Goal: Information Seeking & Learning: Find specific fact

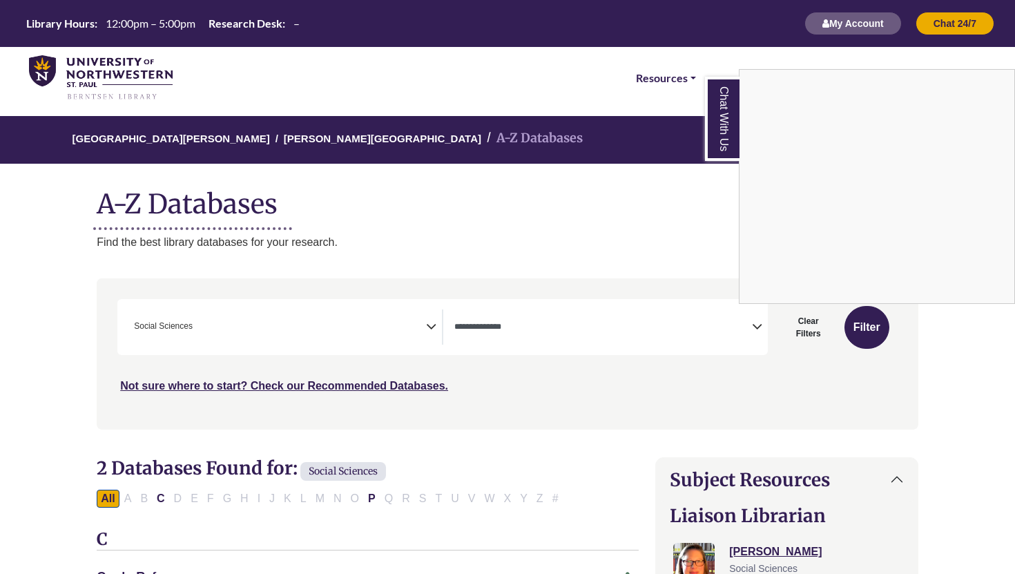
select select "Database Types Filter"
click at [466, 326] on div "Chat With Us" at bounding box center [507, 287] width 1015 height 574
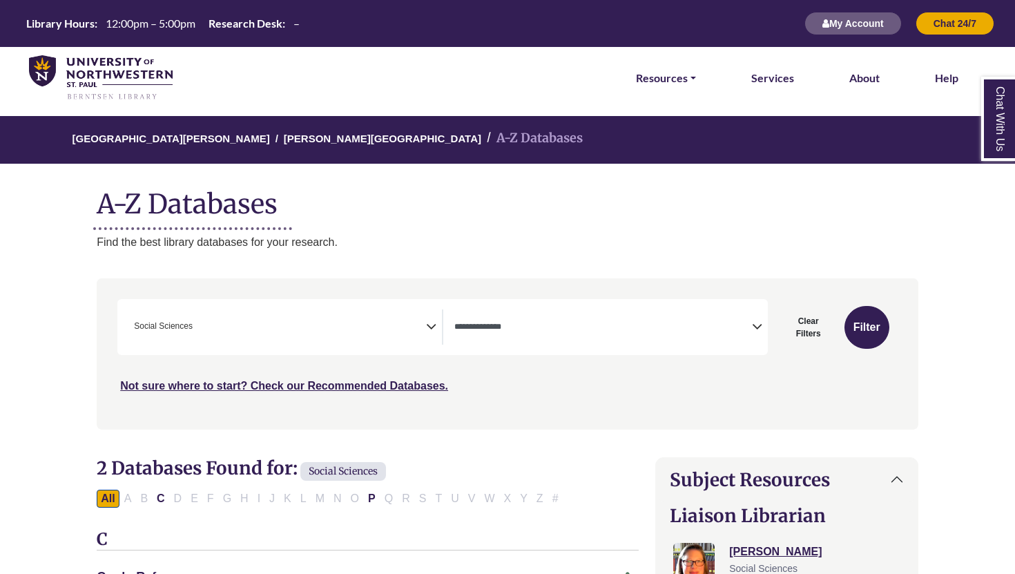
click at [488, 325] on textarea "Search" at bounding box center [604, 328] width 298 height 11
click at [427, 323] on icon "Search filters" at bounding box center [431, 324] width 10 height 21
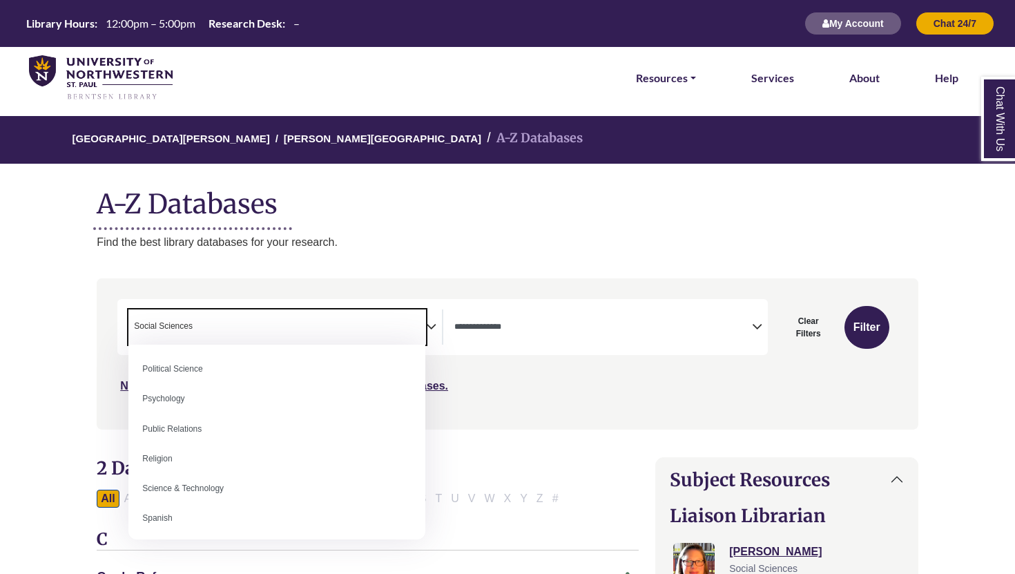
scroll to position [1230, 0]
click at [402, 250] on p "Find the best library databases for your research." at bounding box center [508, 242] width 822 height 18
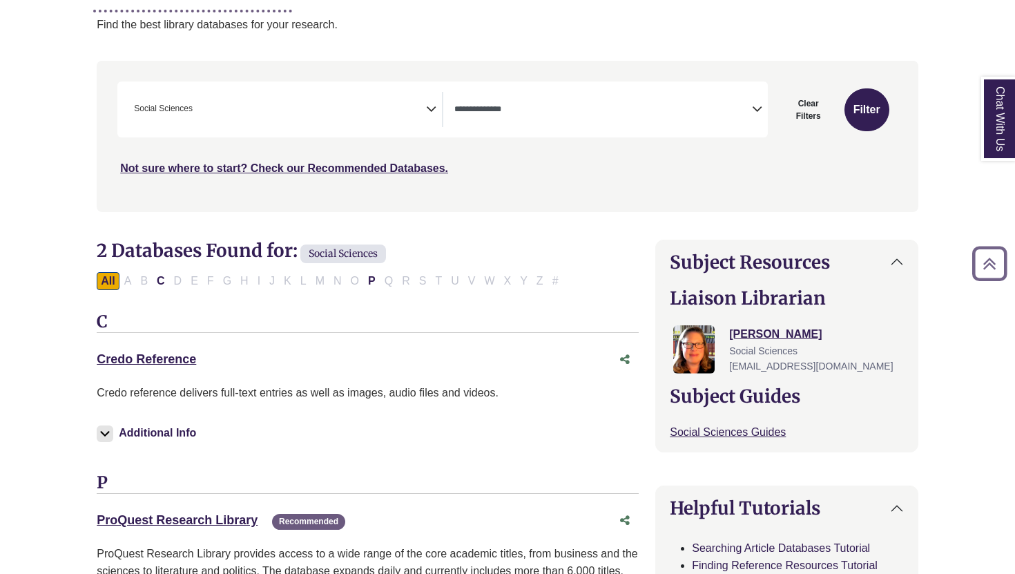
scroll to position [0, 0]
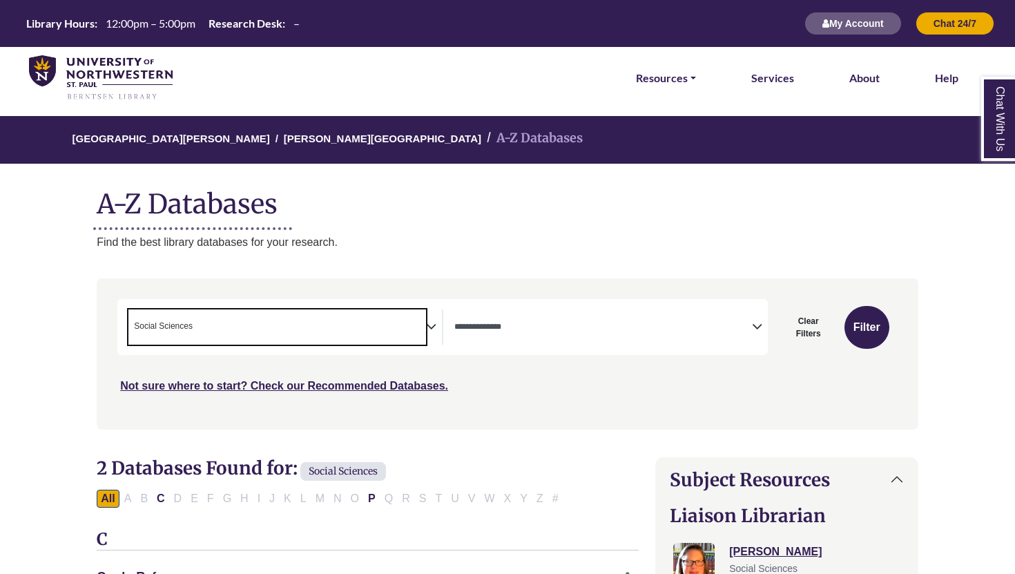
click at [202, 329] on span "× Social Sciences" at bounding box center [277, 326] width 298 height 35
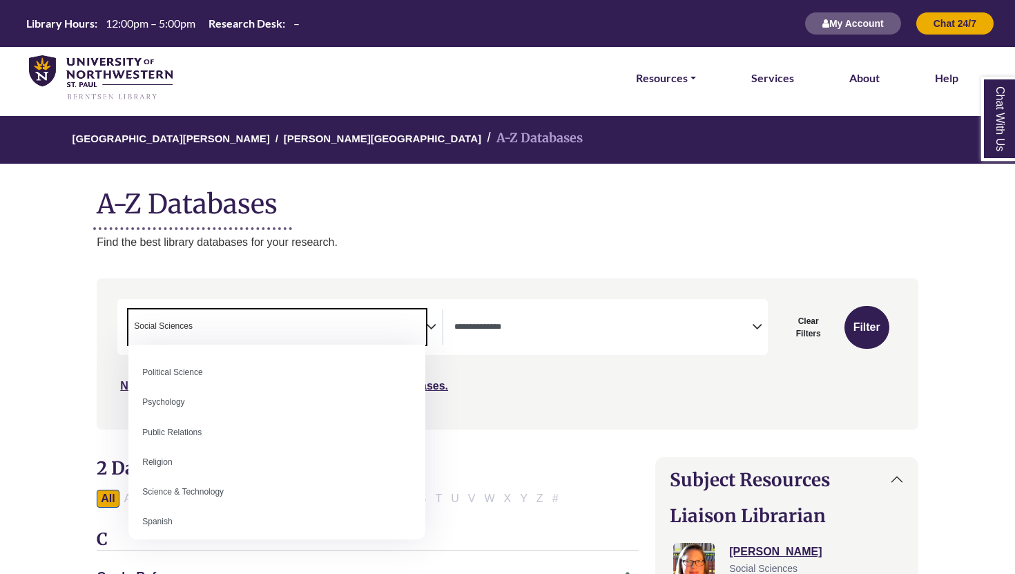
scroll to position [1093, 0]
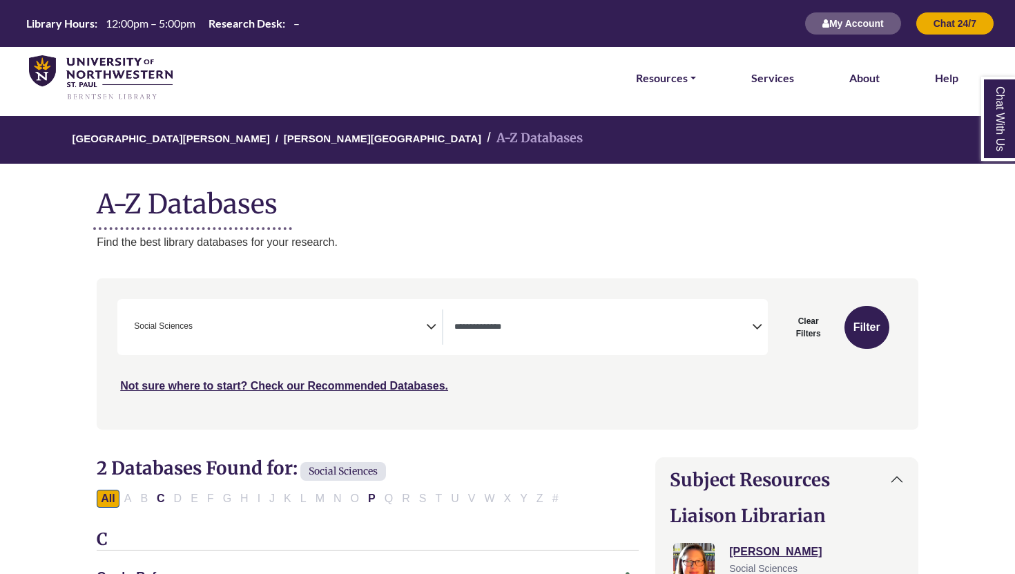
click at [468, 232] on div "University of Northwestern - St. Paul Berntsen Library A-Z Databases A-Z Databa…" at bounding box center [507, 183] width 863 height 135
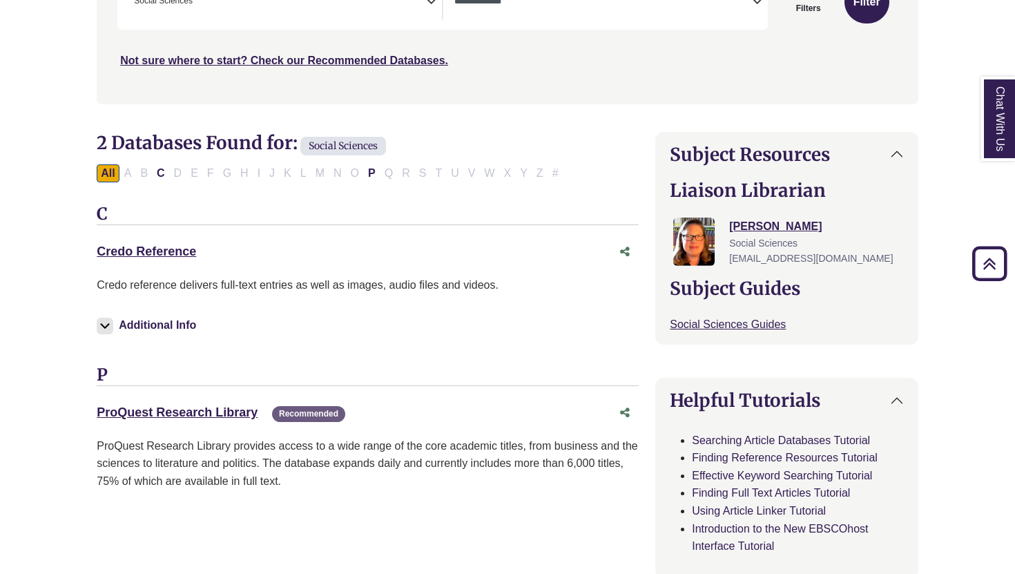
scroll to position [0, 0]
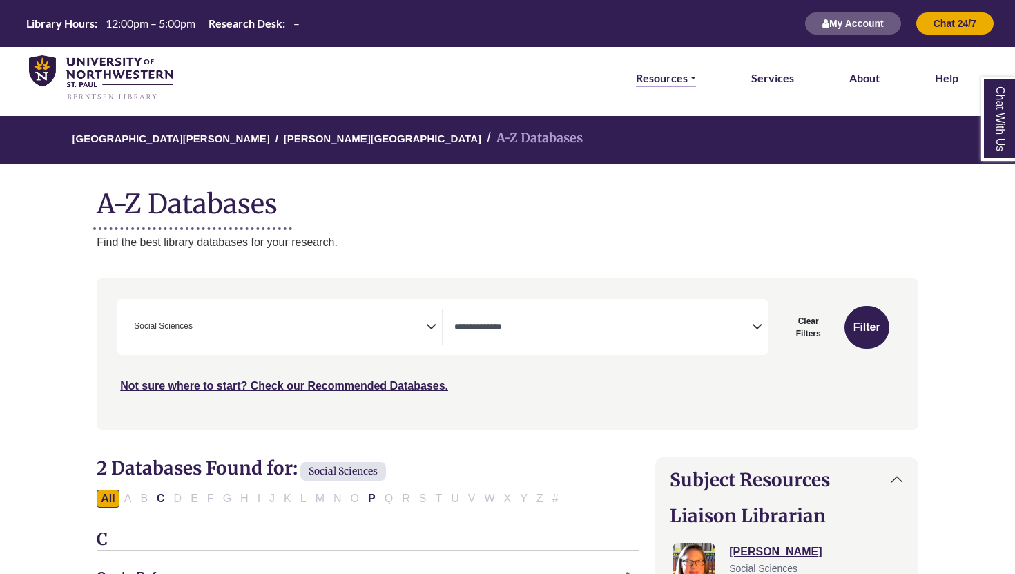
click at [681, 78] on link "Resources" at bounding box center [666, 78] width 60 height 18
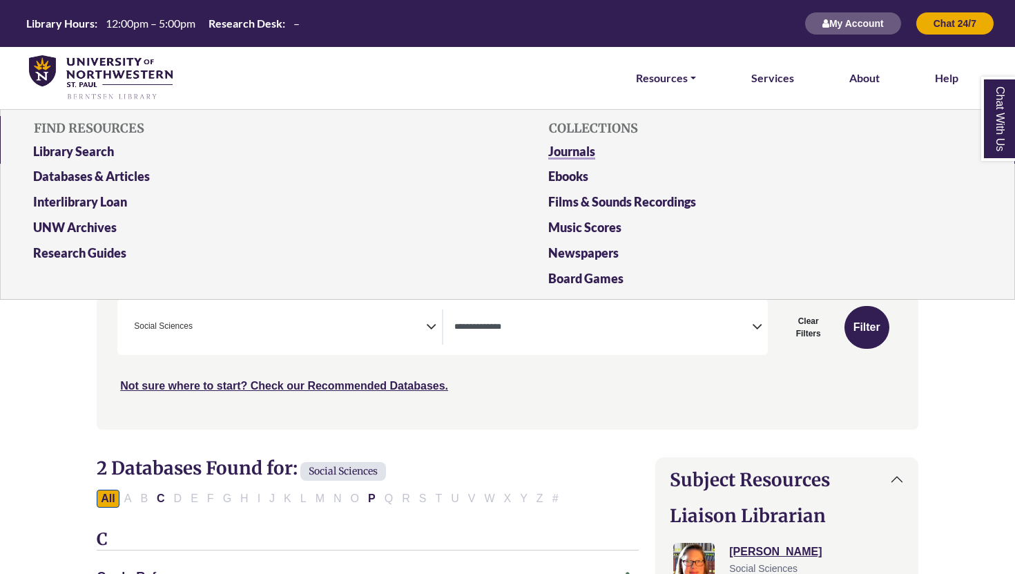
click at [566, 154] on link "Journals" at bounding box center [765, 155] width 455 height 26
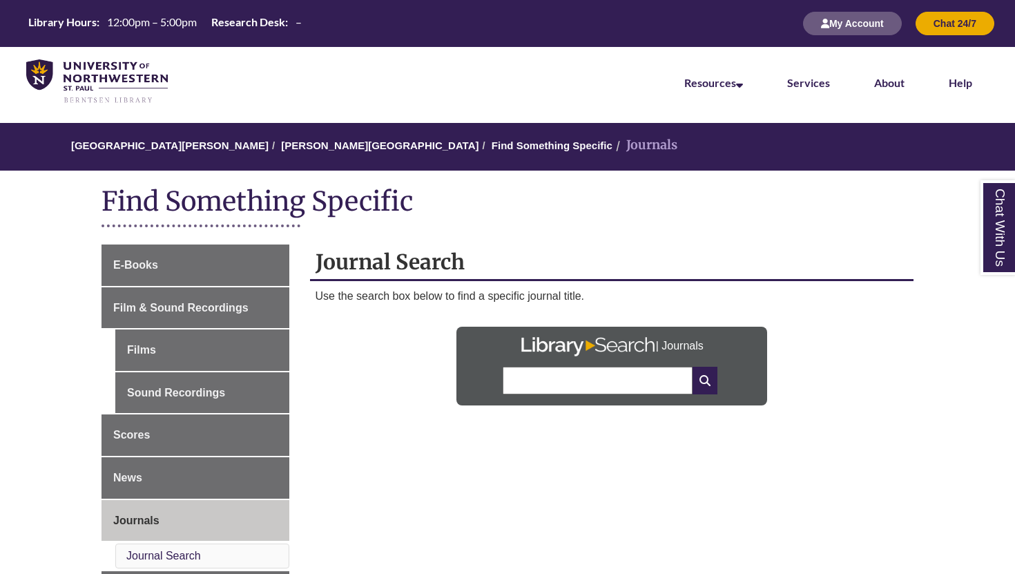
click at [566, 377] on input "text" at bounding box center [597, 381] width 189 height 28
type input "**********"
